Goal: Communication & Community: Answer question/provide support

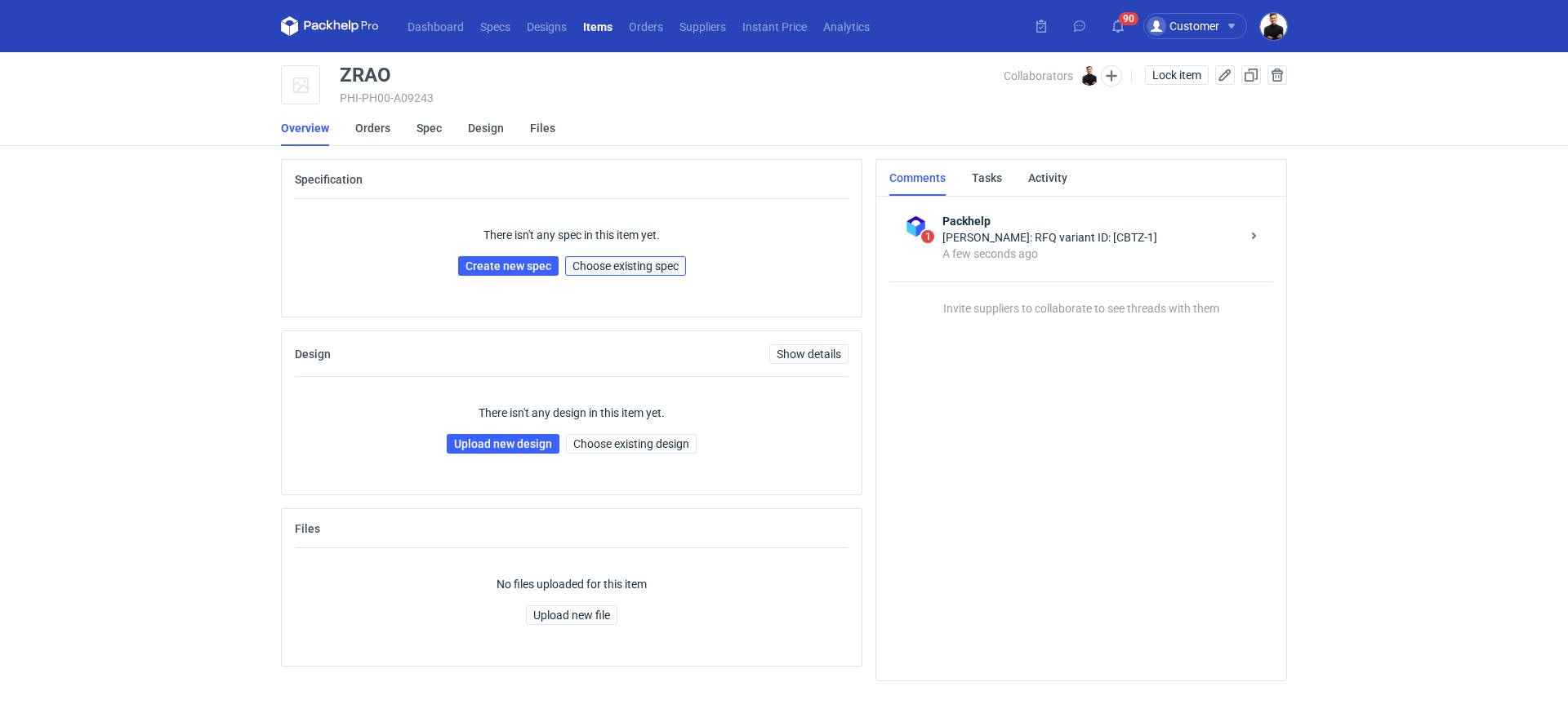
click at [597, 272] on span "Choose existing spec" at bounding box center [625, 266] width 106 height 11
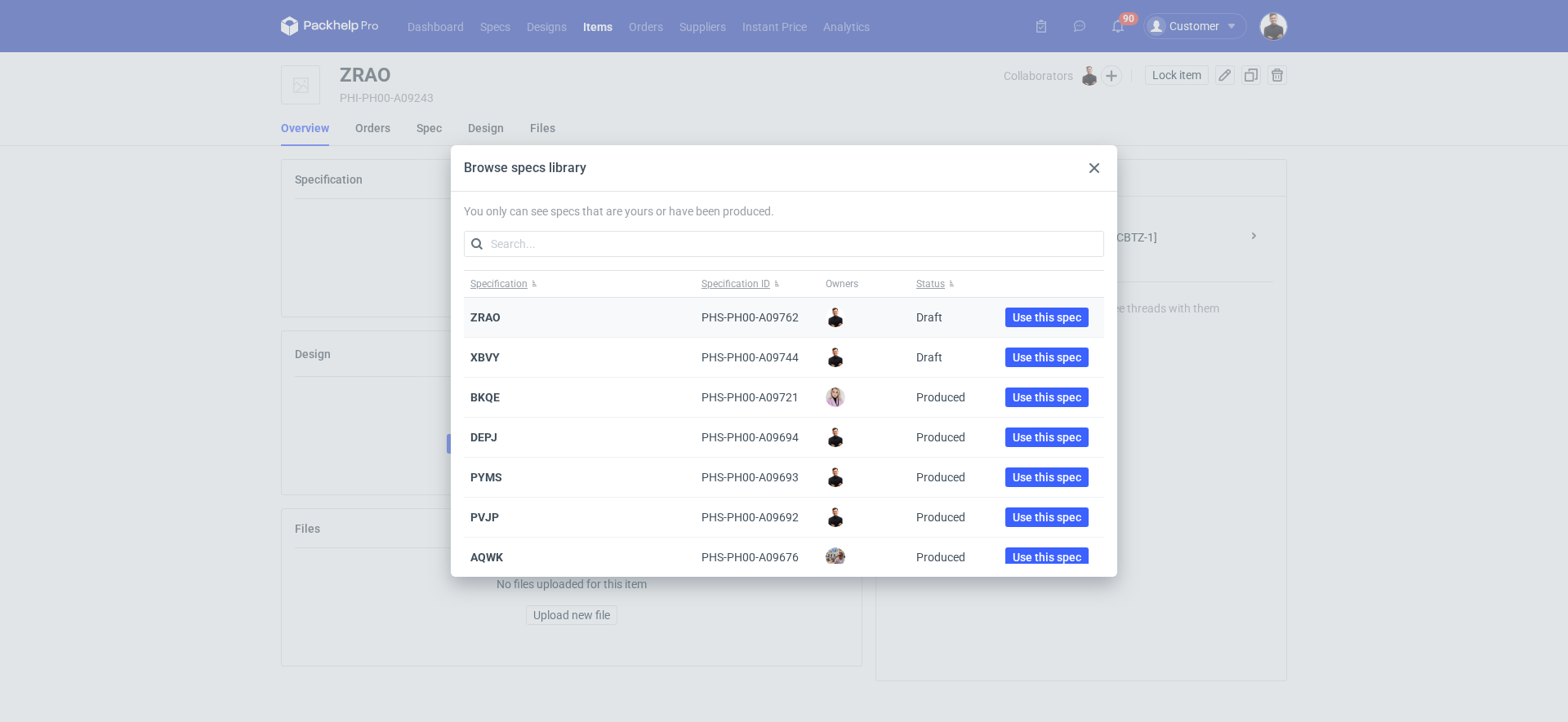
click at [1075, 322] on div "Use this spec" at bounding box center [1046, 317] width 114 height 40
click at [1055, 323] on span "Use this spec" at bounding box center [1046, 317] width 69 height 11
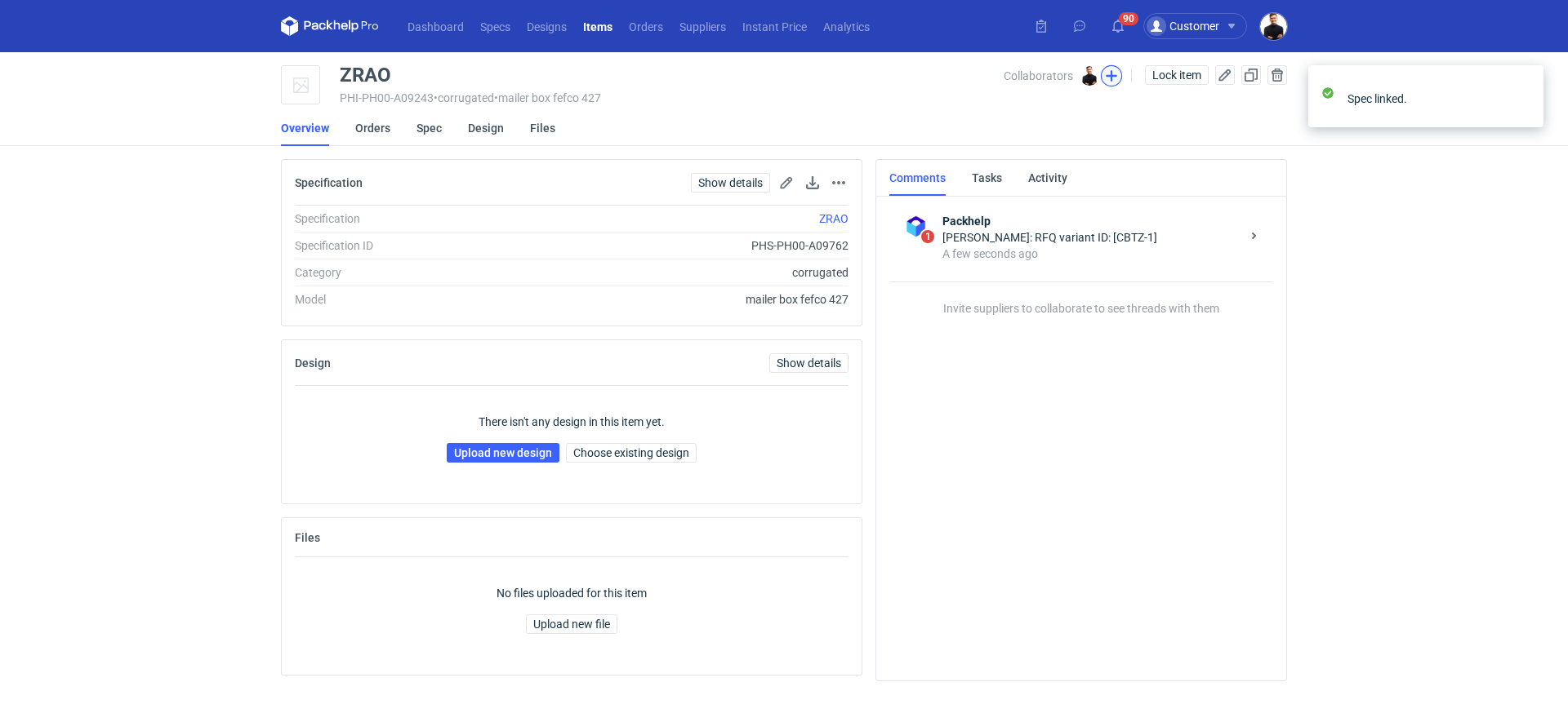
click at [1110, 77] on button "button" at bounding box center [1111, 75] width 22 height 22
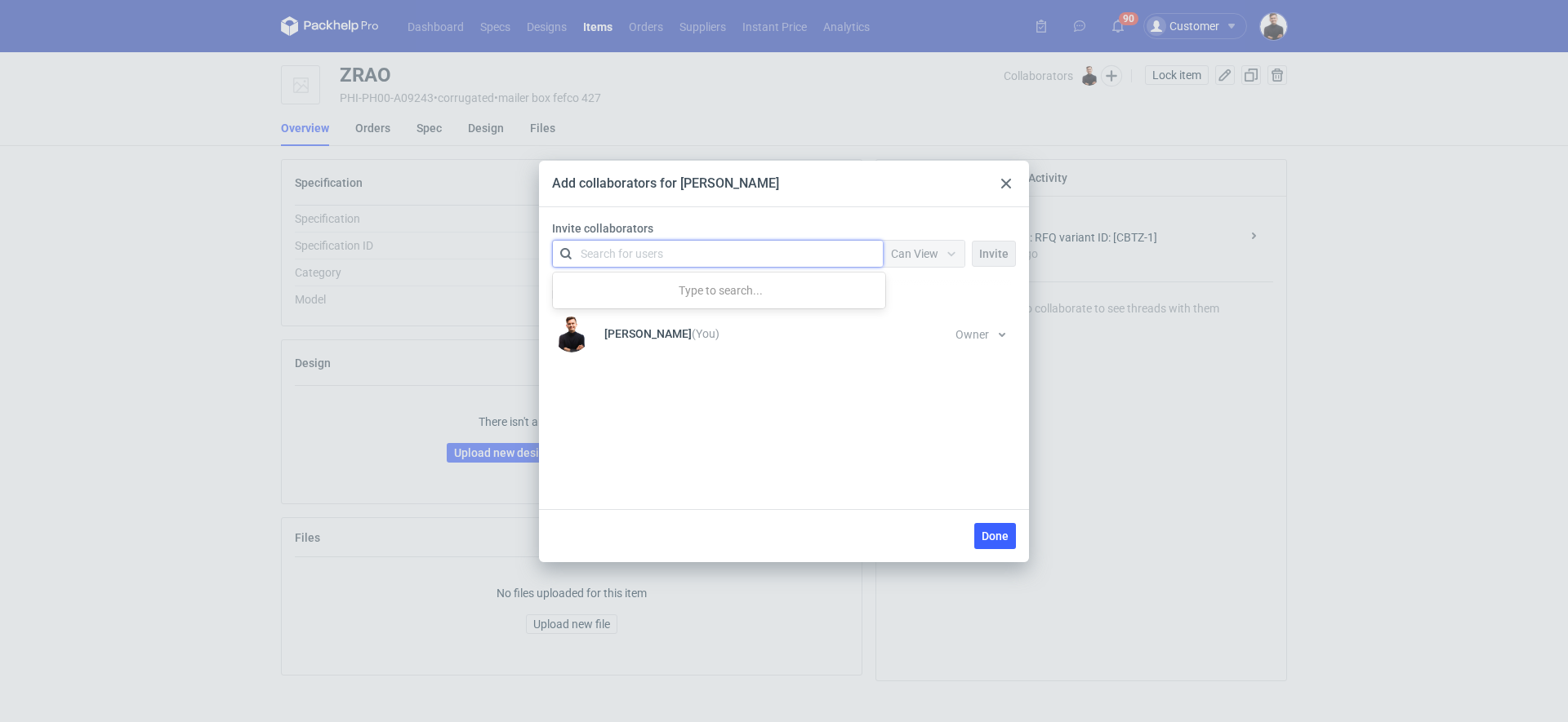
click at [747, 255] on div "Search for users" at bounding box center [715, 254] width 284 height 23
type input "mał"
click at [993, 255] on span "Invite" at bounding box center [994, 254] width 29 height 11
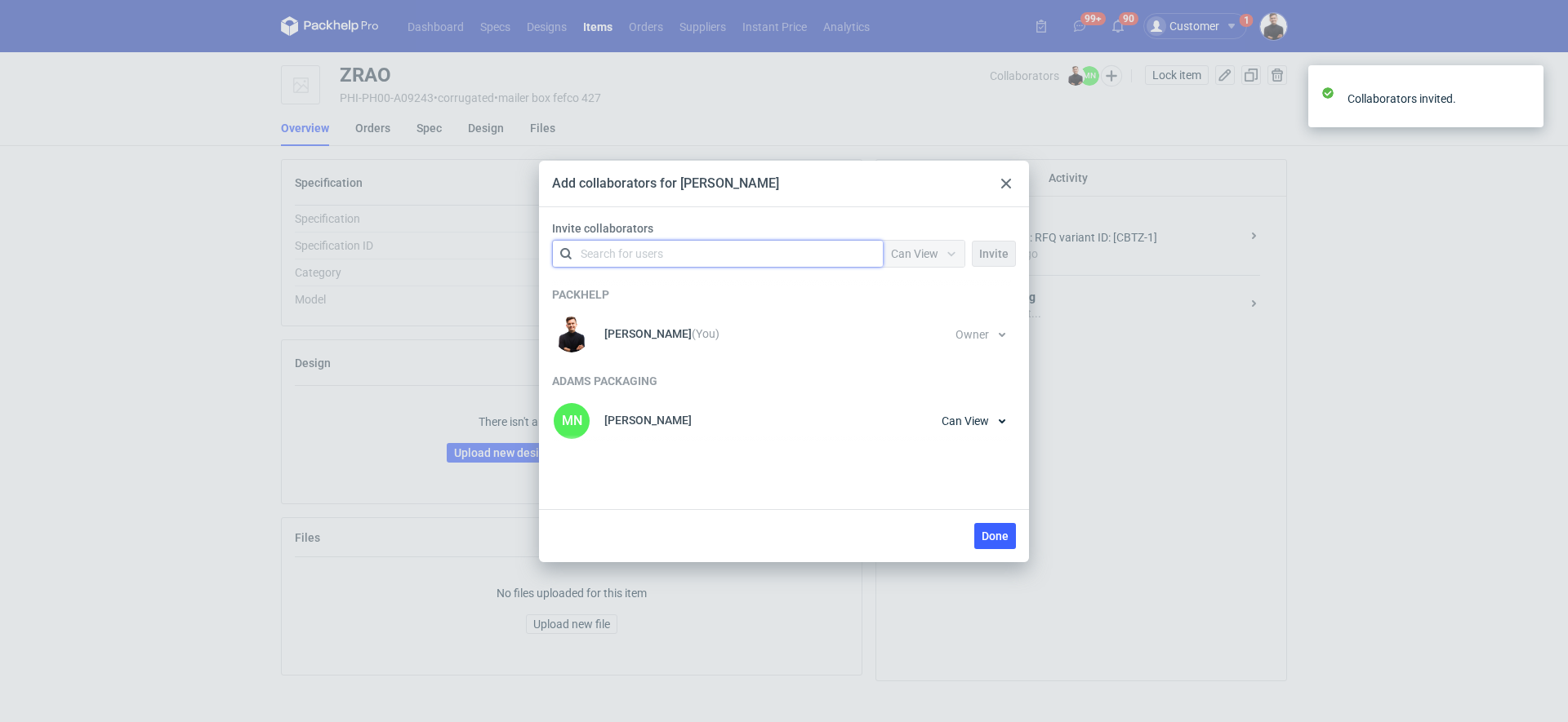
click at [759, 247] on div "Search for users" at bounding box center [715, 254] width 284 height 23
type input "marty"
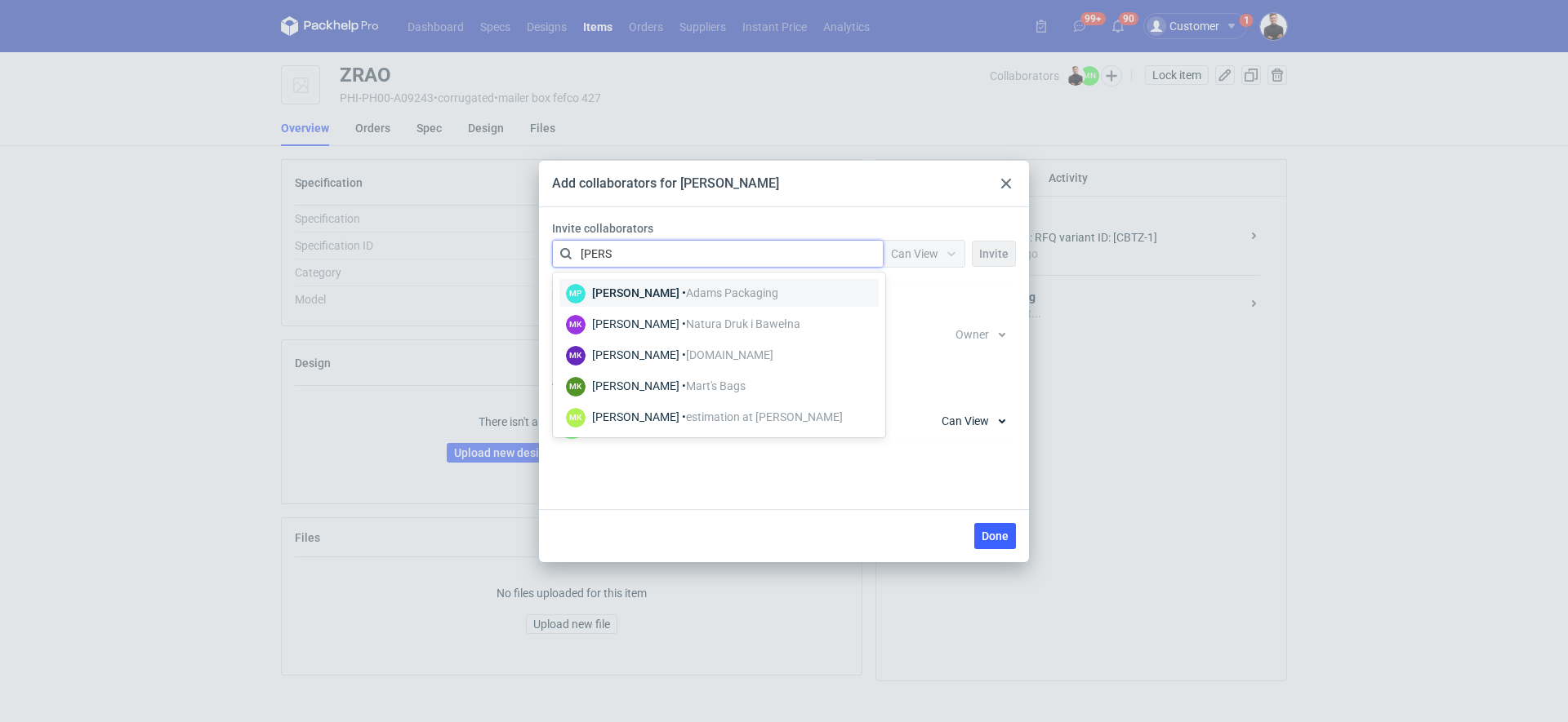
click at [659, 285] on div "Martyna Paroń • Adams Packaging" at bounding box center [686, 293] width 186 height 16
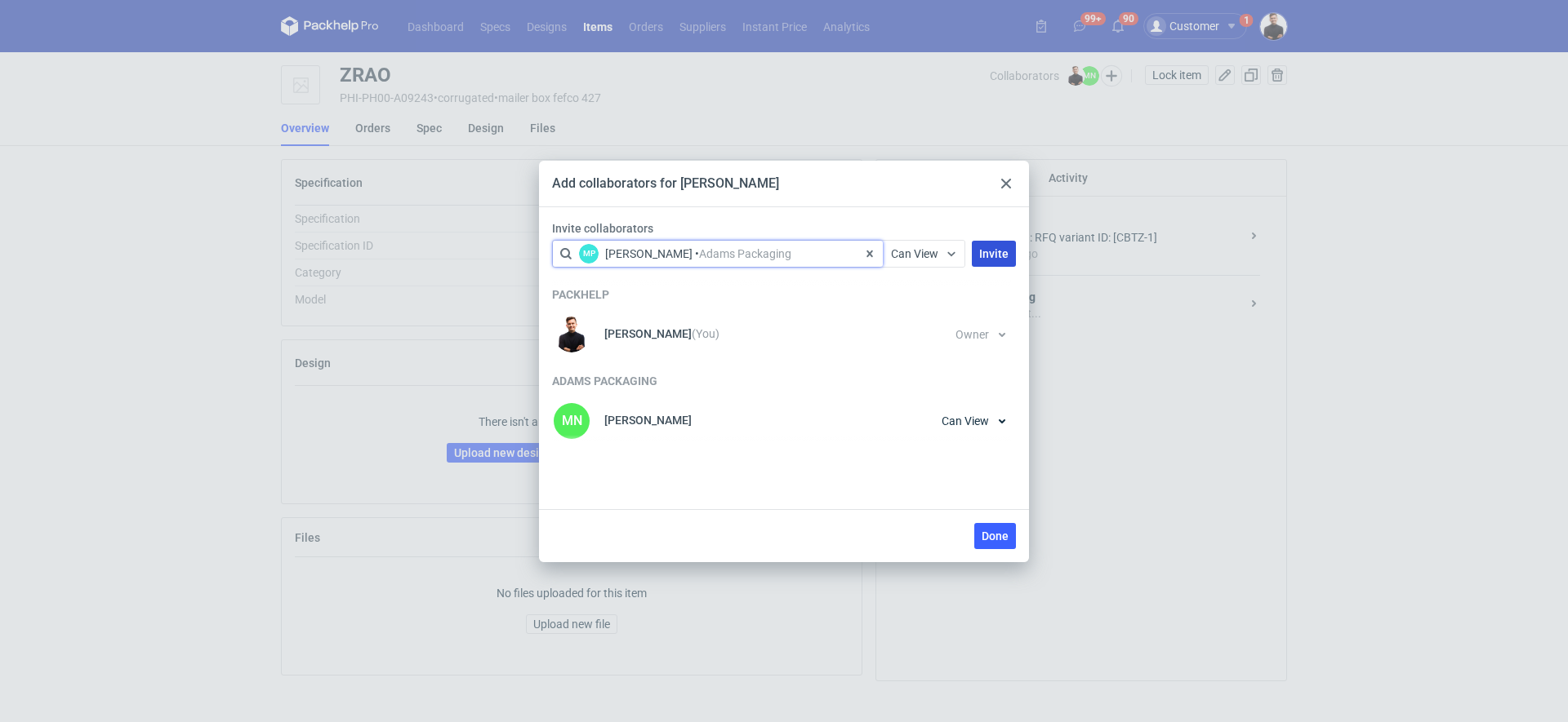
click at [980, 251] on span "Invite" at bounding box center [994, 254] width 29 height 11
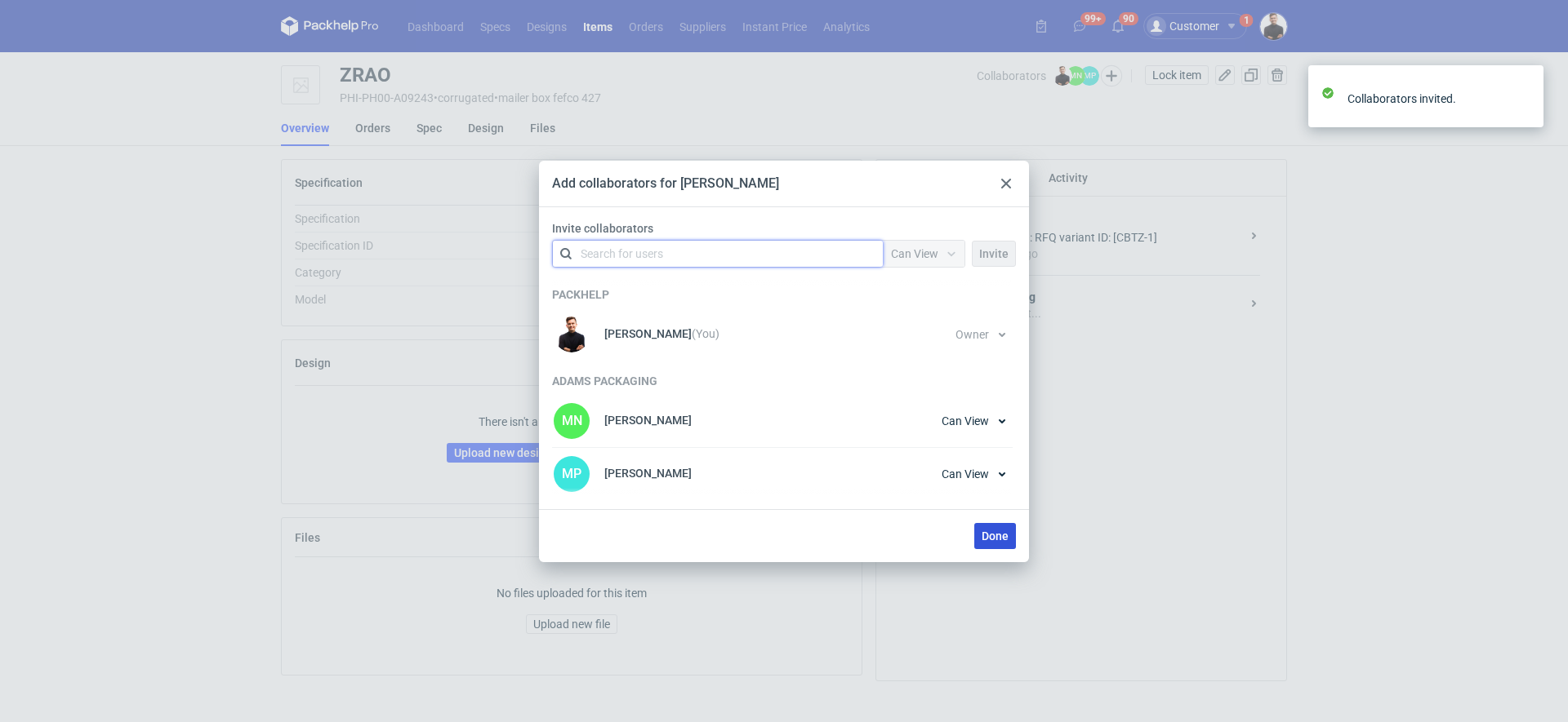
click at [992, 545] on button "Done" at bounding box center [994, 537] width 41 height 26
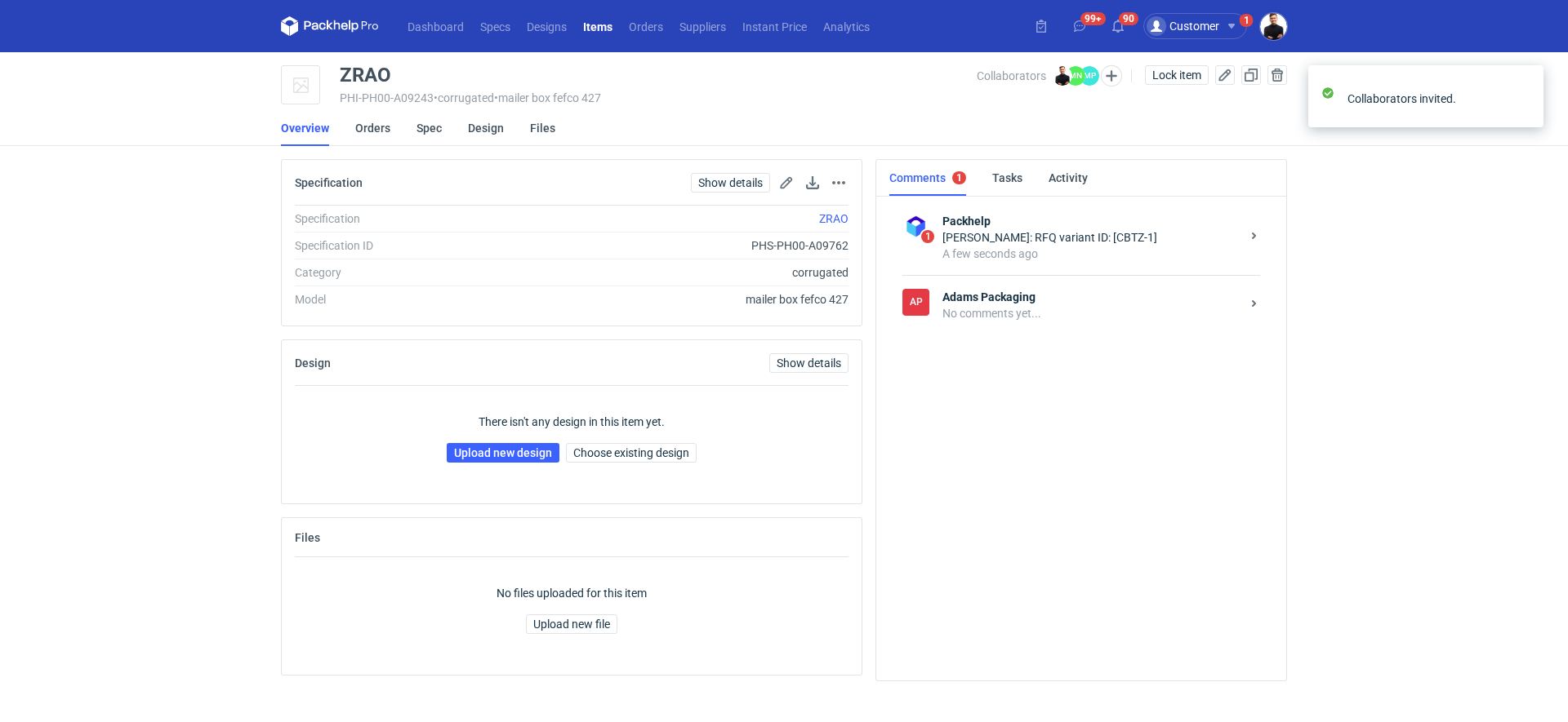
click at [1001, 292] on strong "Adams Packaging" at bounding box center [1091, 297] width 298 height 16
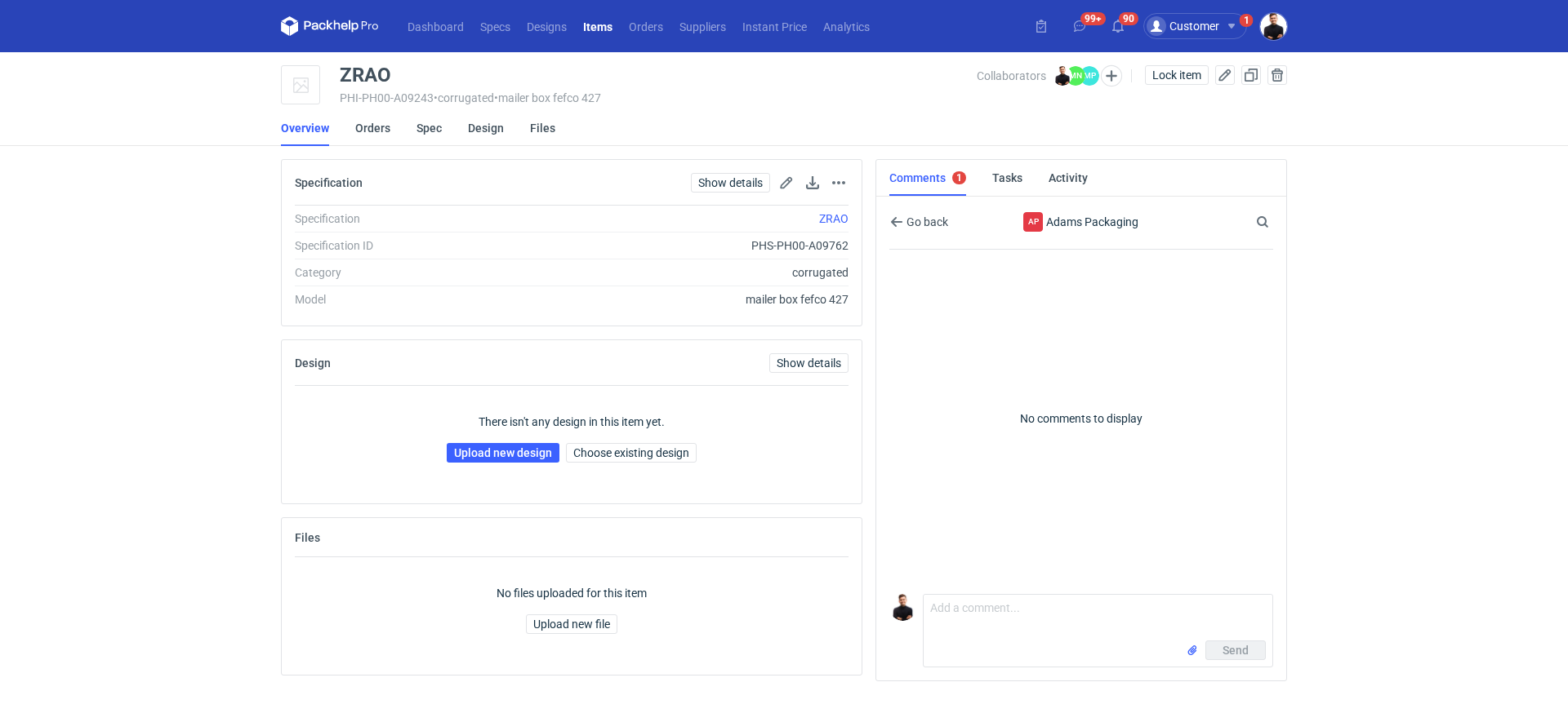
click at [948, 657] on div "Send" at bounding box center [1098, 654] width 348 height 26
click at [966, 632] on textarea "Comment message" at bounding box center [1098, 618] width 348 height 46
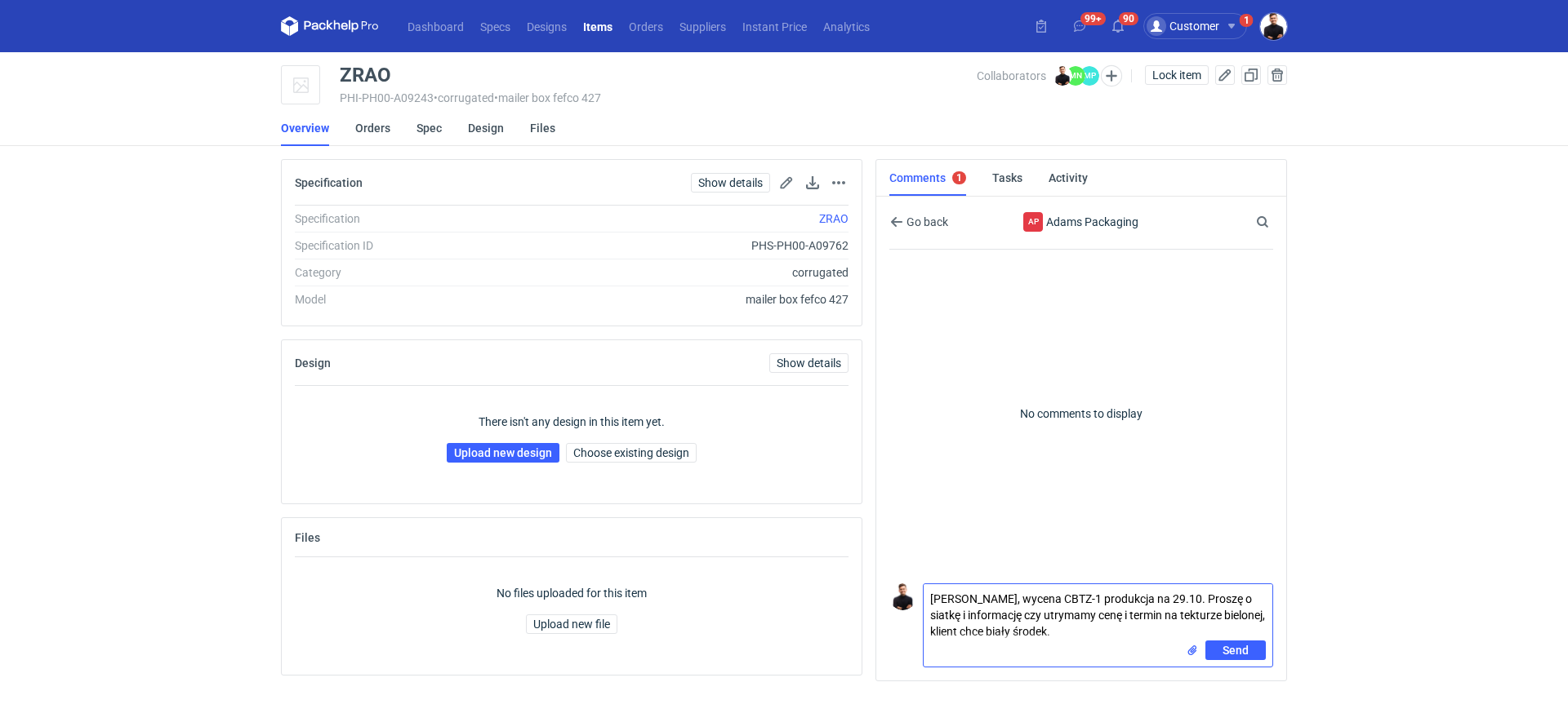
click at [1059, 610] on textarea "Pani Małgorzato, wycena CBTZ-1 produkcja na 29.10. Proszę o siatkę i informację…" at bounding box center [1098, 613] width 348 height 56
click at [973, 631] on textarea "Pani Małgorzato, wycena CBTZ-1 produkcja na 29.10. Proszę o siatkę i informację…" at bounding box center [1098, 613] width 348 height 56
click at [968, 631] on textarea "Pani Małgorzato, wycena CBTZ-1 produkcja na 29.10. Proszę o siatkę i informację…" at bounding box center [1098, 613] width 348 height 56
type textarea "[PERSON_NAME], wycena CBTZ-1 produkcja na 29.10. Proszę o siatkę i informację c…"
click at [1252, 655] on button "Send" at bounding box center [1236, 650] width 60 height 20
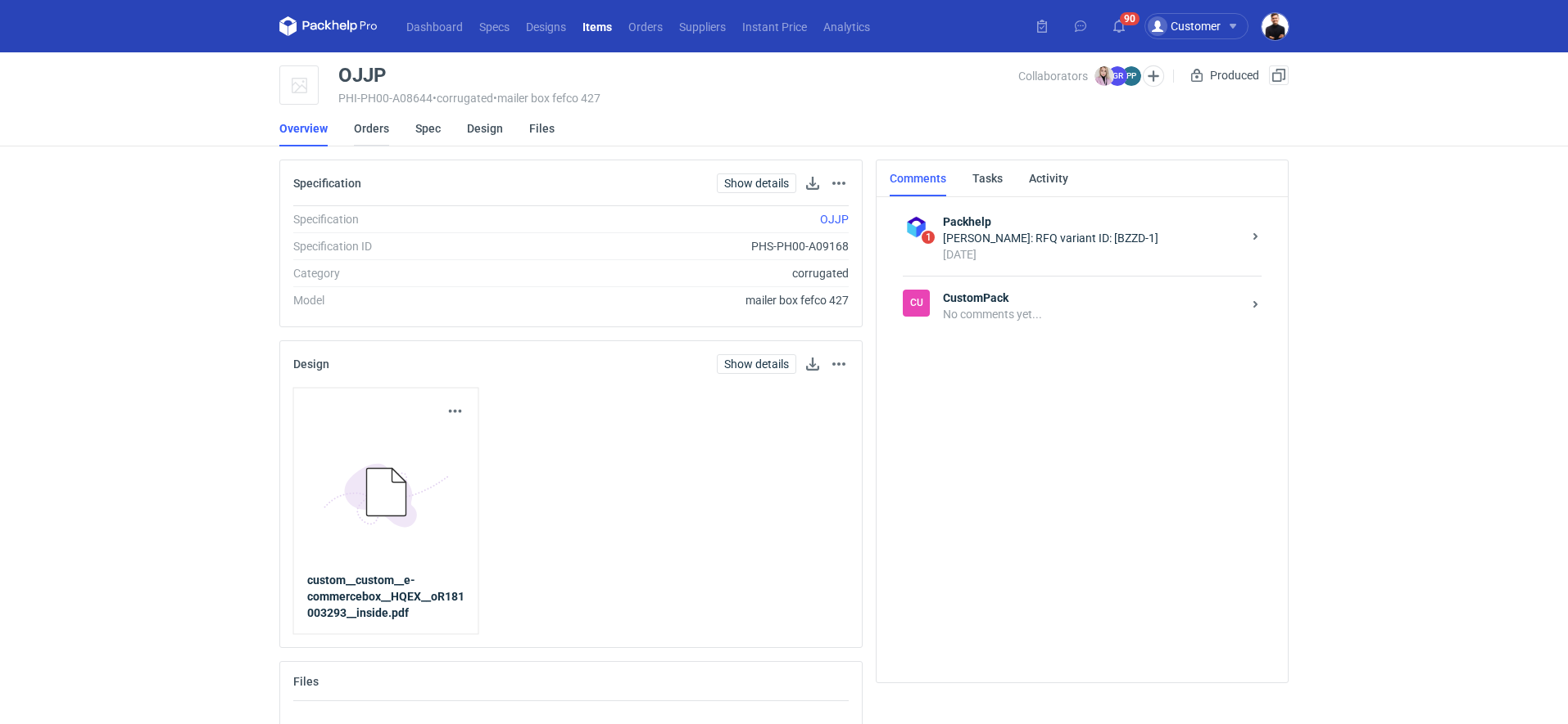
click at [370, 123] on link "Orders" at bounding box center [371, 128] width 35 height 36
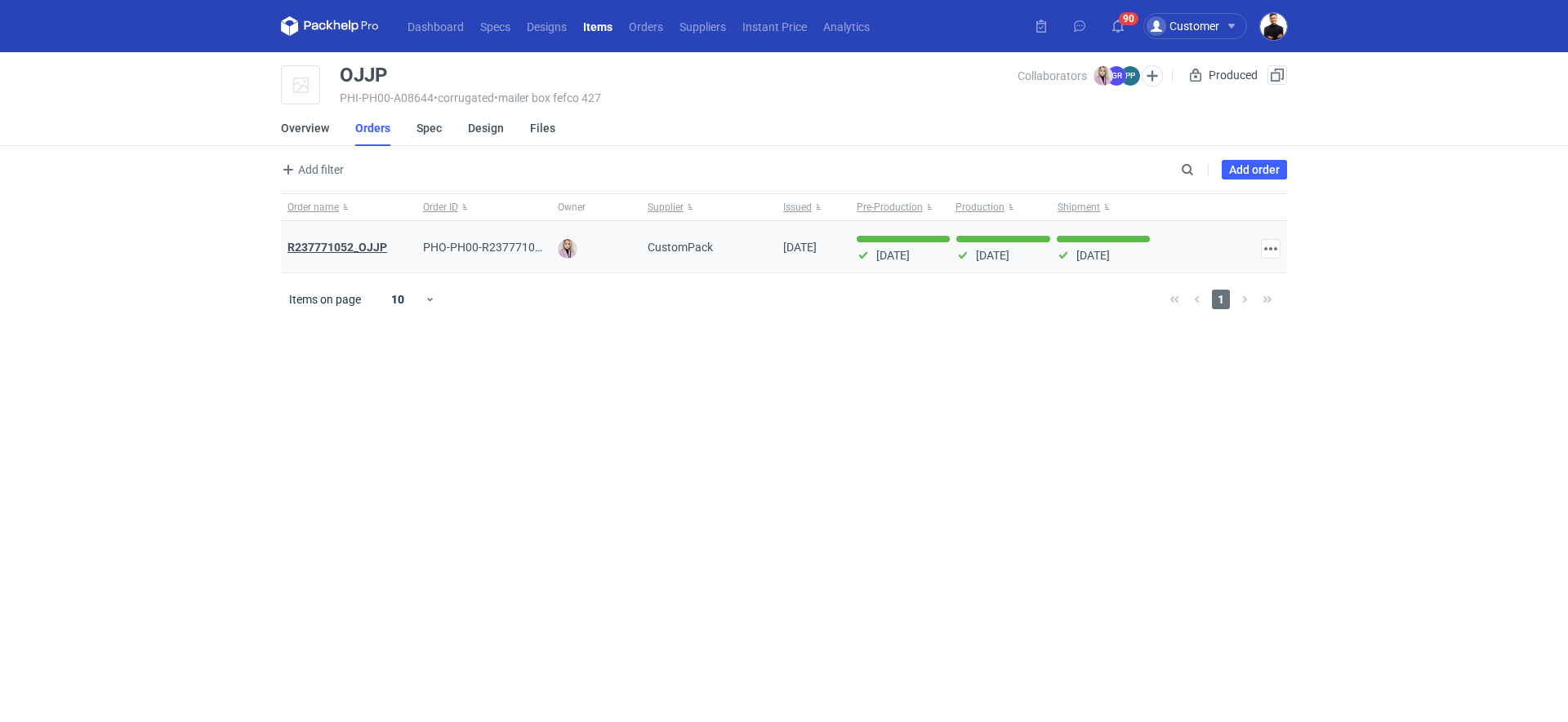
click at [351, 243] on strong "R237771052_OJJP" at bounding box center [337, 248] width 100 height 13
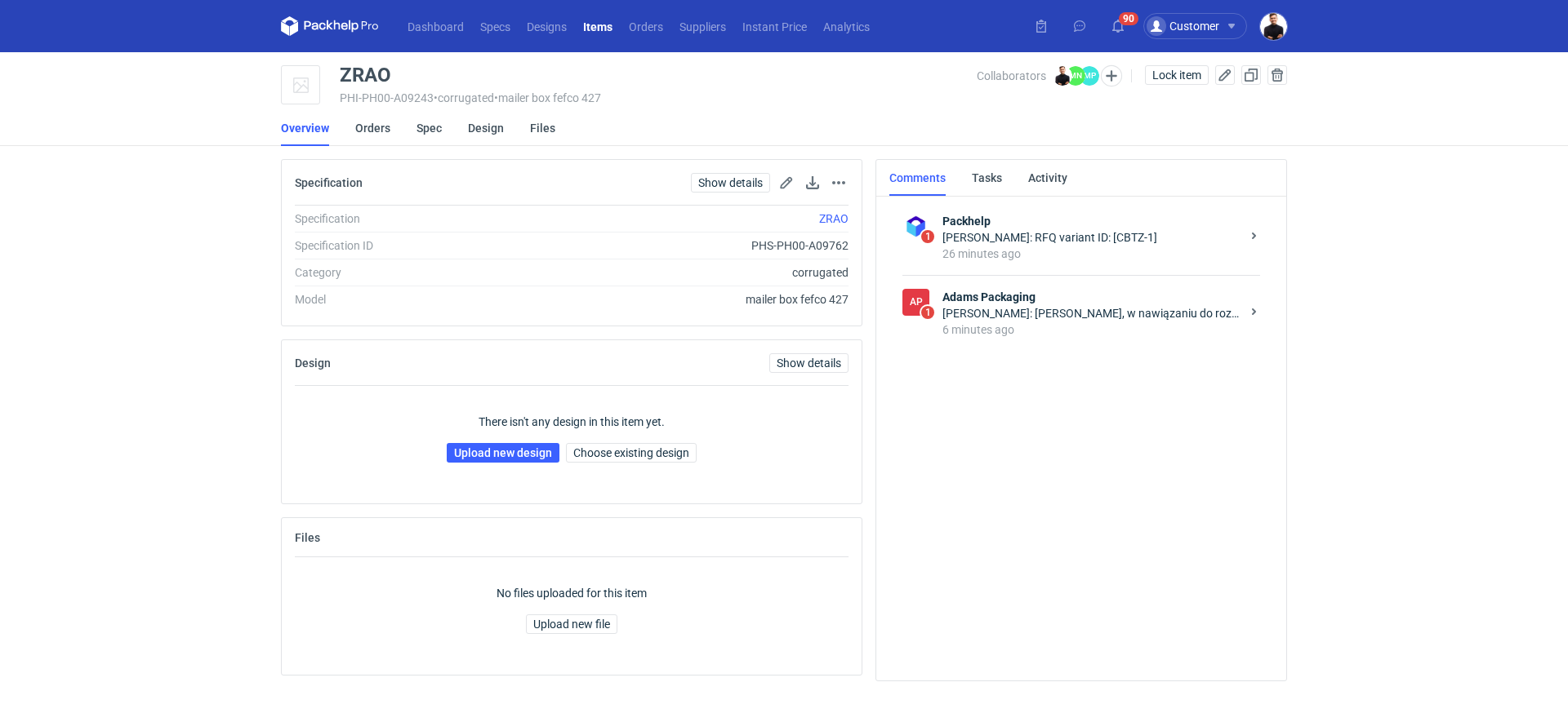
click at [1048, 292] on strong "Adams Packaging" at bounding box center [1091, 297] width 298 height 16
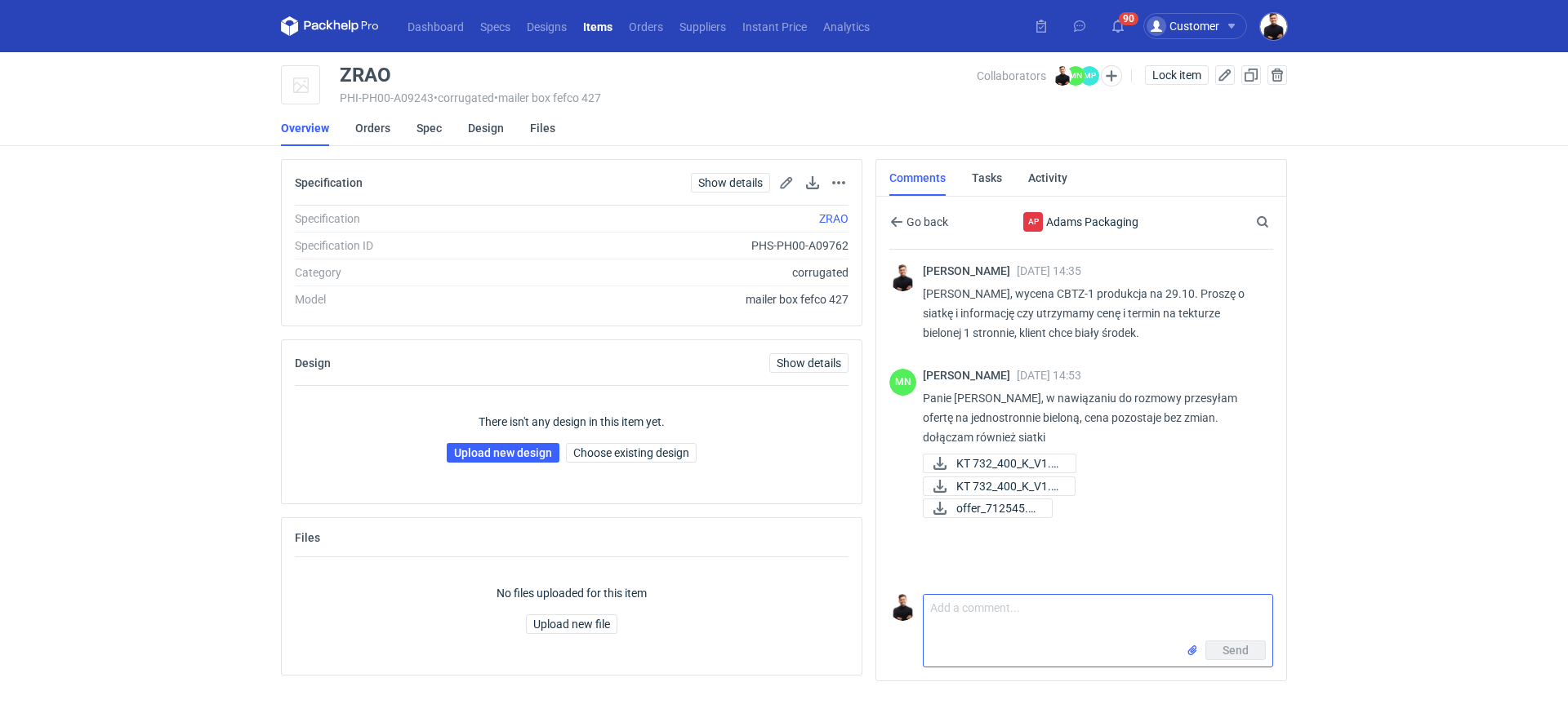
click at [979, 599] on textarea "Comment message" at bounding box center [1098, 618] width 348 height 46
type textarea "dziękuję!"
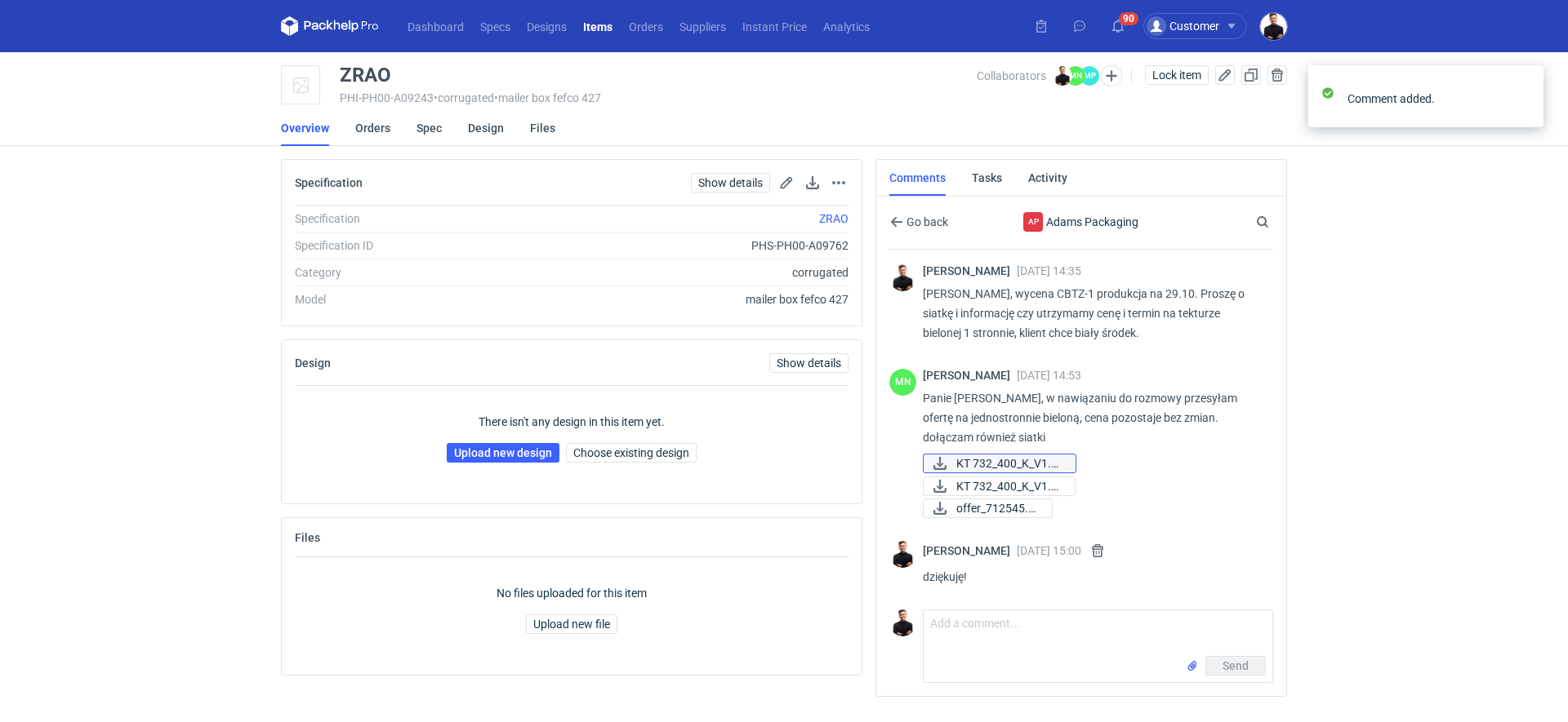
click at [968, 464] on span "KT 732_400_K_V1.eps" at bounding box center [1009, 463] width 106 height 18
click at [967, 482] on span "KT 732_400_K_V1.pdf" at bounding box center [1009, 486] width 105 height 18
